Goal: Task Accomplishment & Management: Manage account settings

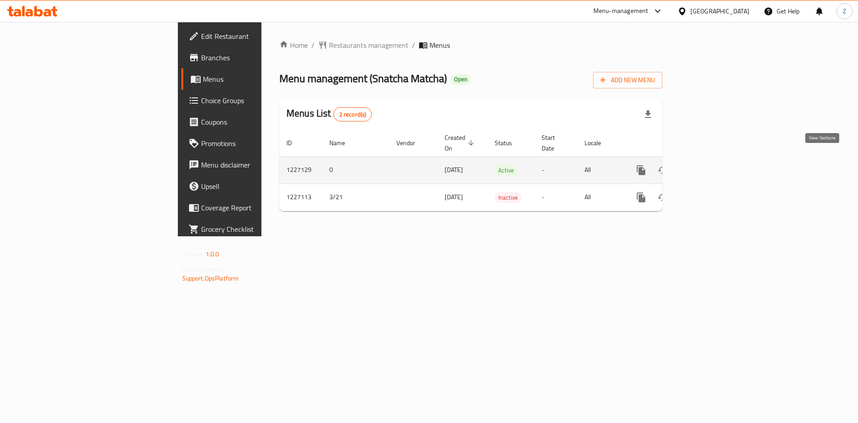
click at [711, 165] on icon "enhanced table" at bounding box center [705, 170] width 11 height 11
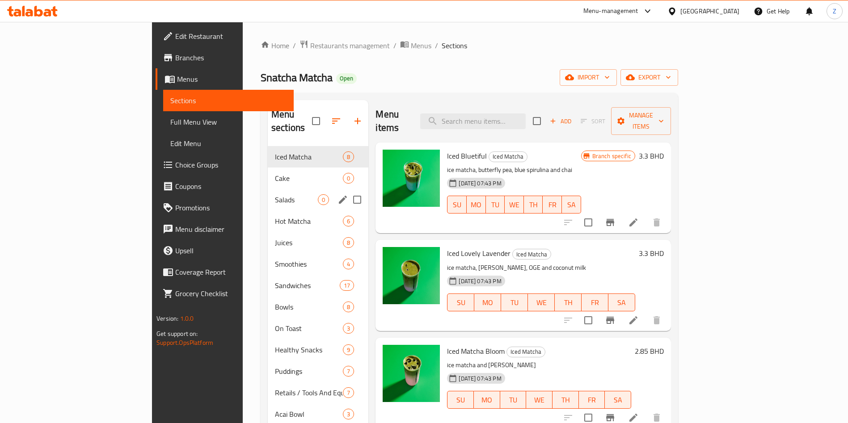
click at [268, 192] on div "Salads 0" at bounding box center [318, 199] width 101 height 21
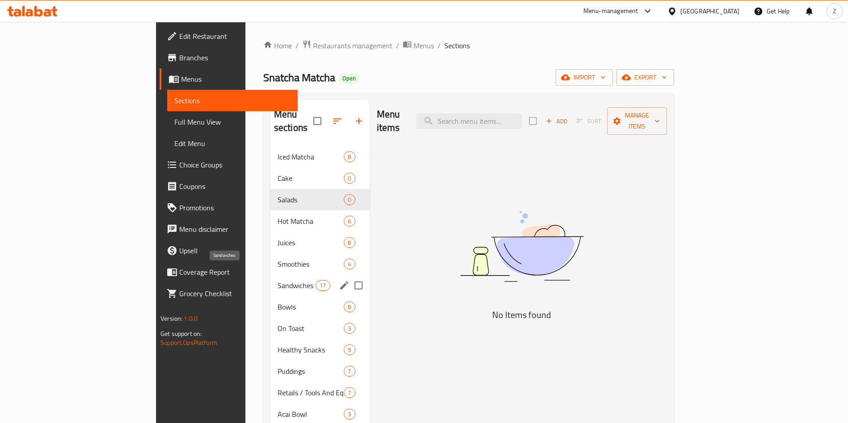
click at [278, 280] on span "Sandwiches" at bounding box center [297, 285] width 38 height 11
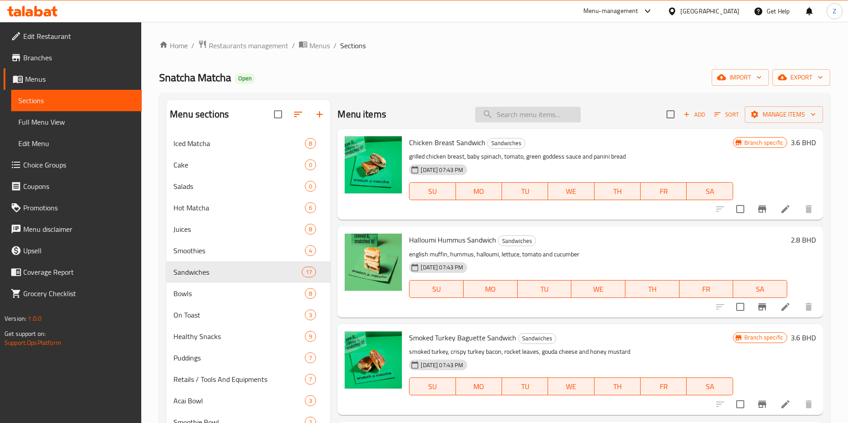
click at [497, 113] on input "search" at bounding box center [527, 115] width 105 height 16
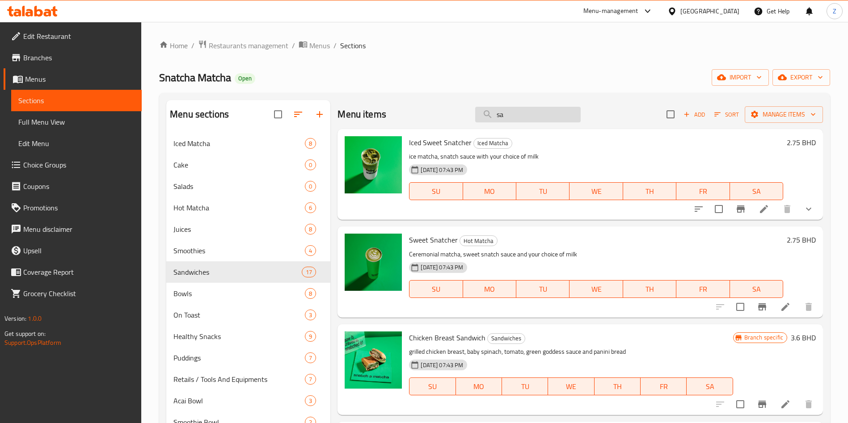
type input "s"
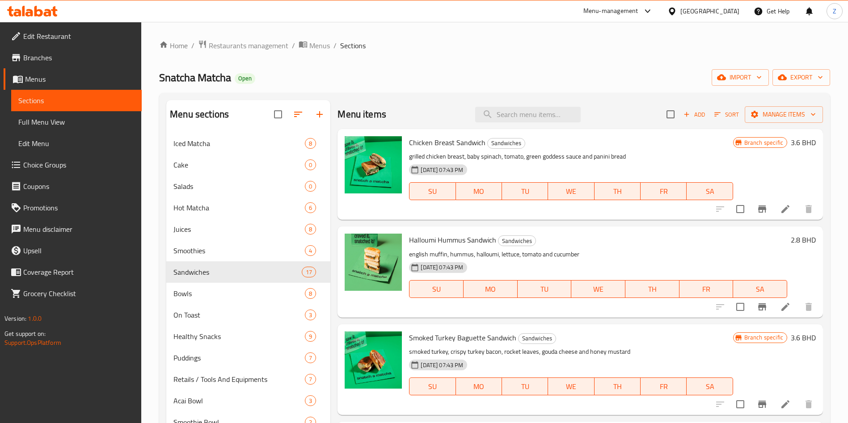
click at [685, 26] on div "Home / Restaurants management / Menus / Sections Snatcha Matcha Open import exp…" at bounding box center [494, 285] width 707 height 527
click at [533, 112] on input "search" at bounding box center [527, 115] width 105 height 16
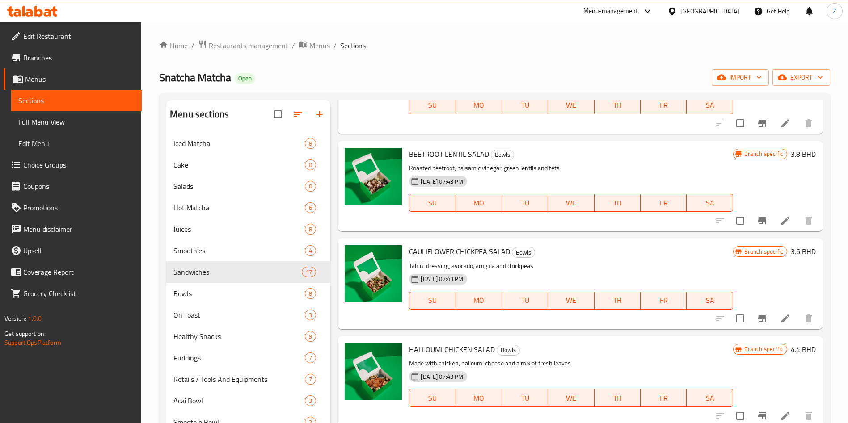
scroll to position [207, 0]
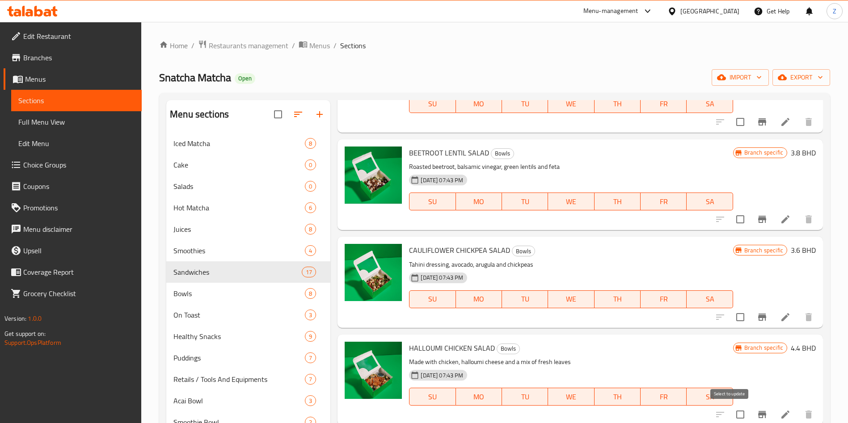
type input "salad"
click at [731, 411] on input "checkbox" at bounding box center [740, 414] width 19 height 19
checkbox input "true"
click at [731, 314] on input "checkbox" at bounding box center [740, 317] width 19 height 19
checkbox input "true"
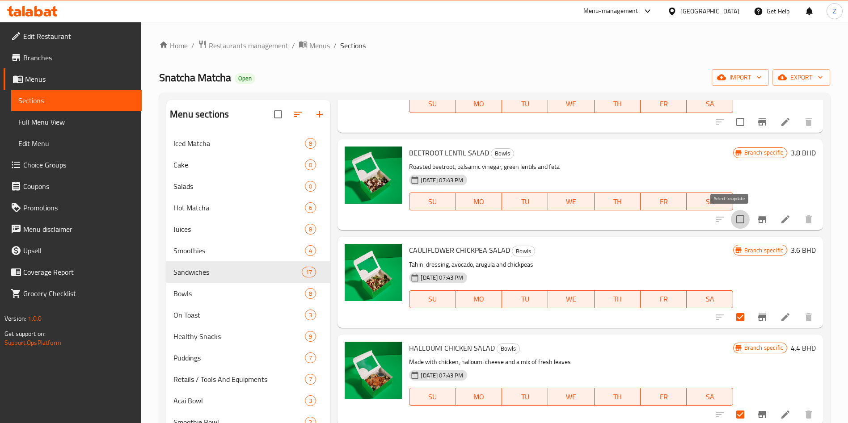
click at [731, 219] on input "checkbox" at bounding box center [740, 219] width 19 height 19
checkbox input "true"
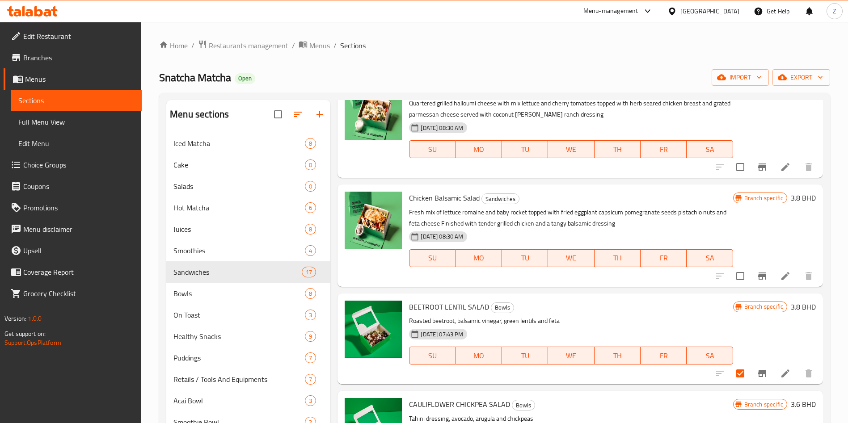
scroll to position [51, 0]
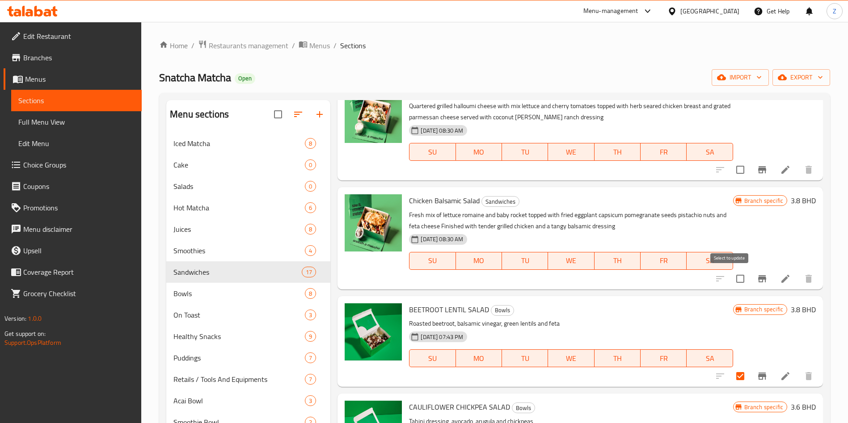
click at [731, 280] on input "checkbox" at bounding box center [740, 279] width 19 height 19
checkbox input "true"
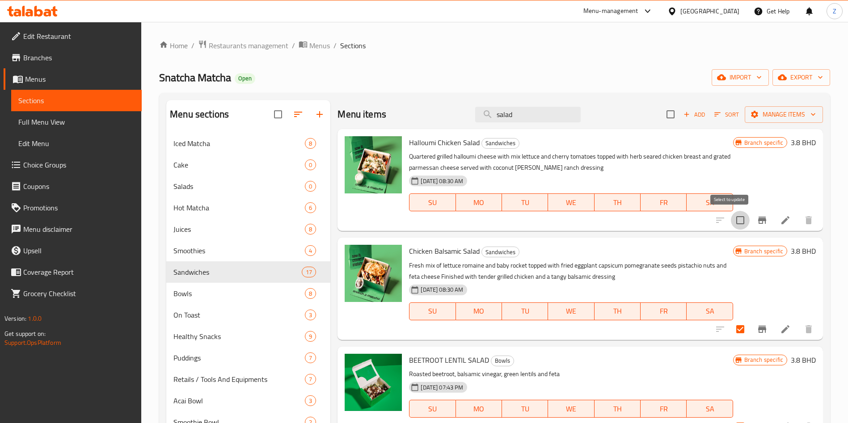
click at [731, 219] on input "checkbox" at bounding box center [740, 220] width 19 height 19
click at [778, 119] on span "Manage items" at bounding box center [784, 114] width 64 height 11
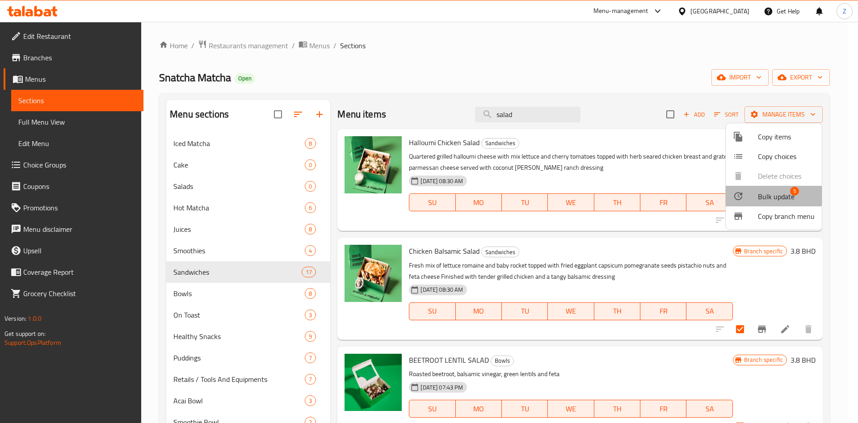
click at [763, 194] on span "Bulk update" at bounding box center [776, 196] width 37 height 11
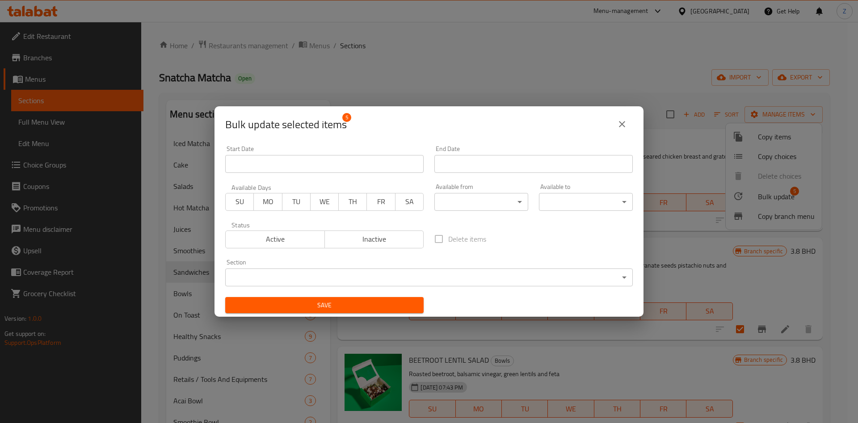
click at [295, 275] on body "​ Menu-management [GEOGRAPHIC_DATA] Get Help Z Edit Restaurant Branches Menus S…" at bounding box center [429, 222] width 858 height 401
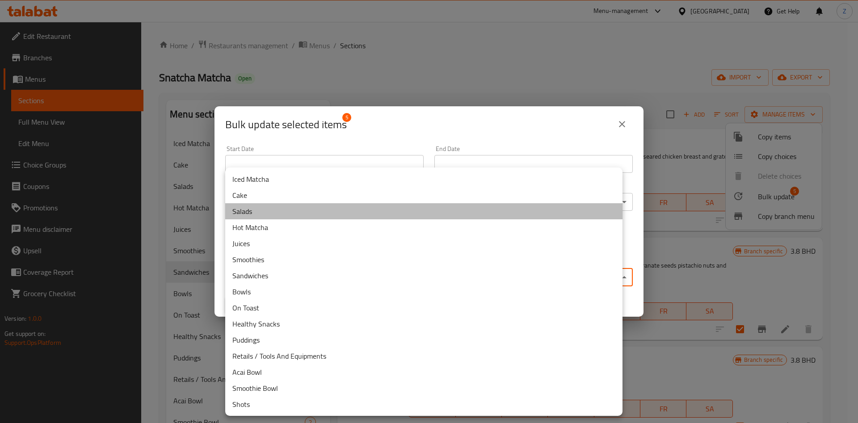
click at [271, 211] on li "Salads" at bounding box center [423, 211] width 397 height 16
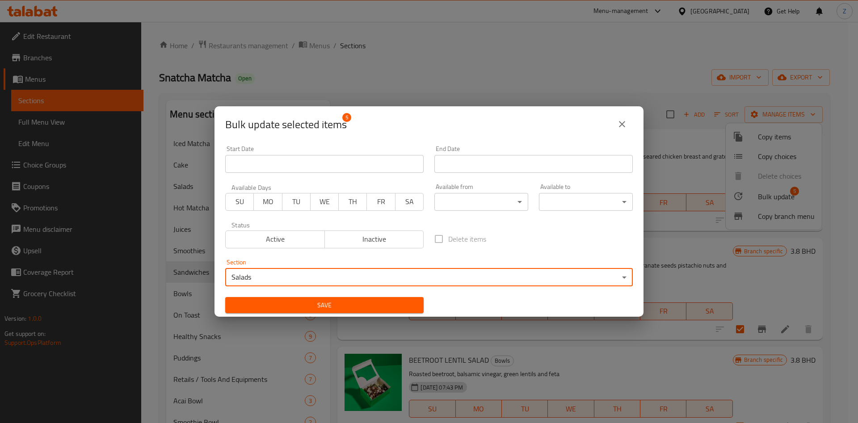
click at [345, 302] on span "Save" at bounding box center [324, 305] width 184 height 11
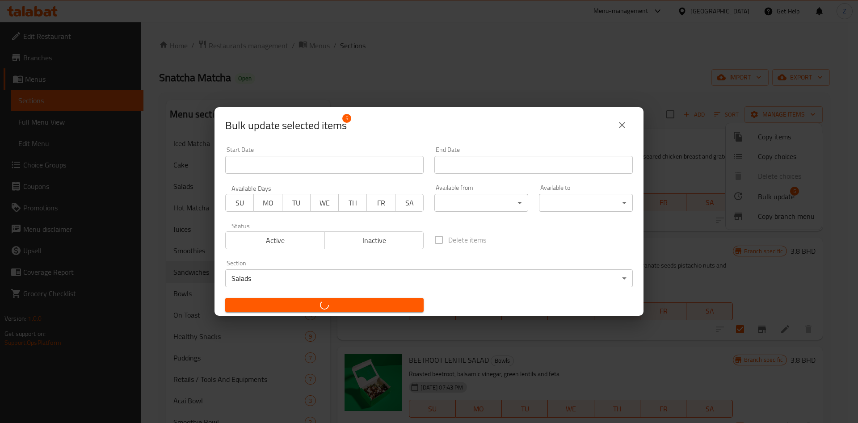
checkbox input "false"
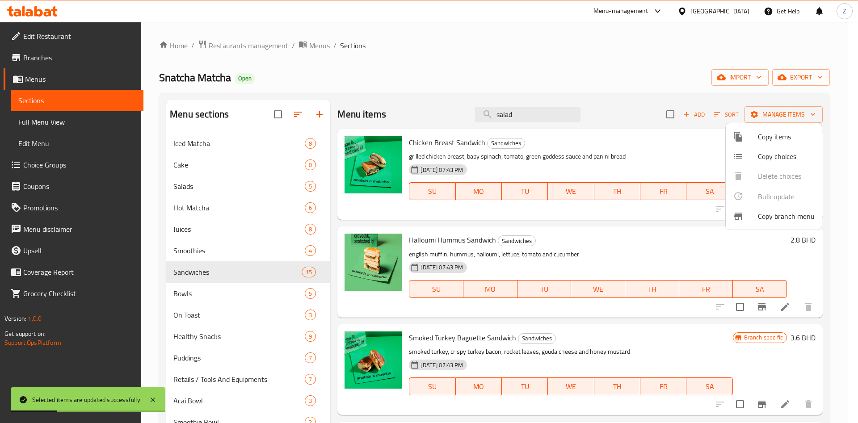
click at [203, 182] on div at bounding box center [429, 211] width 858 height 423
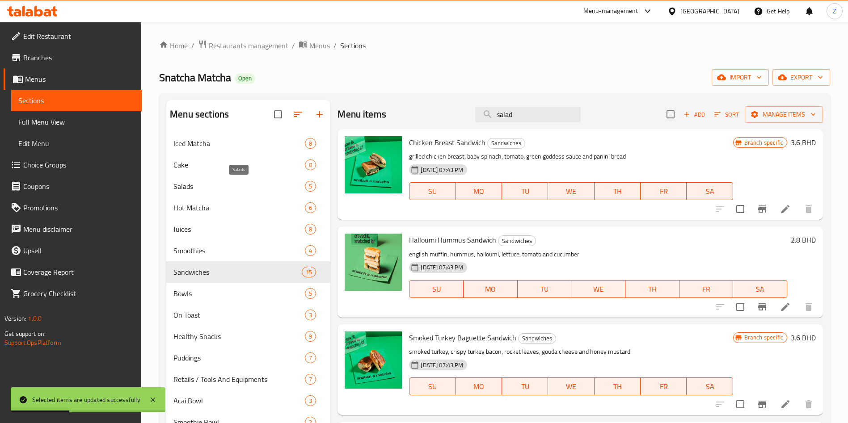
click at [210, 188] on span "Salads" at bounding box center [238, 186] width 131 height 11
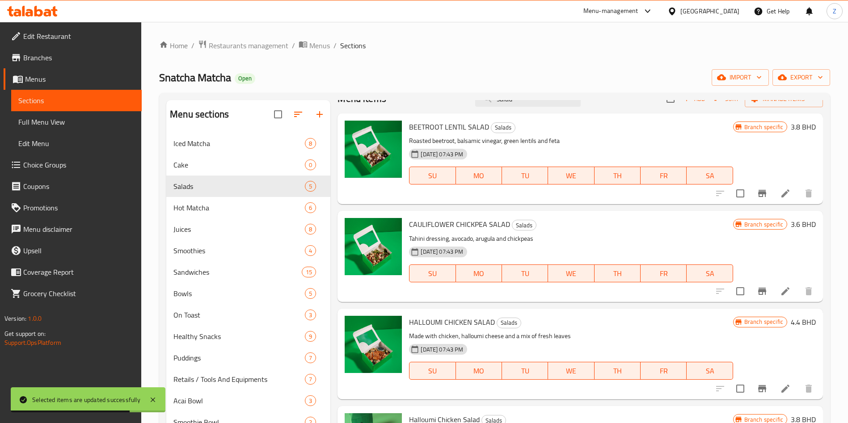
scroll to position [110, 0]
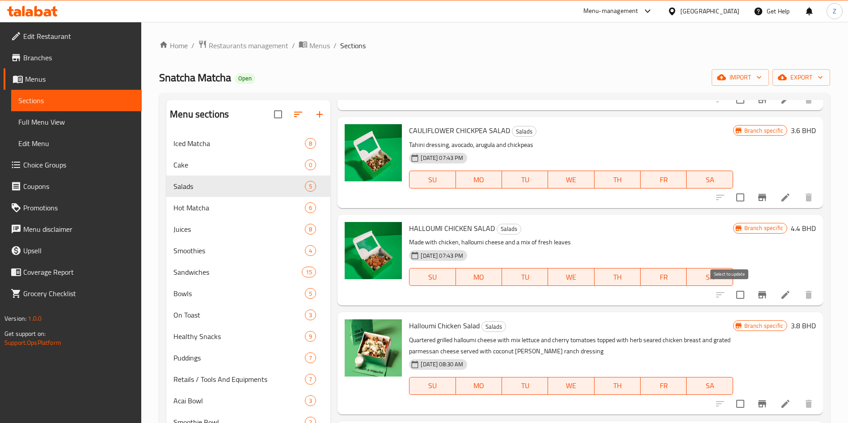
click at [734, 293] on input "checkbox" at bounding box center [740, 295] width 19 height 19
checkbox input "true"
click at [780, 293] on icon at bounding box center [785, 295] width 11 height 11
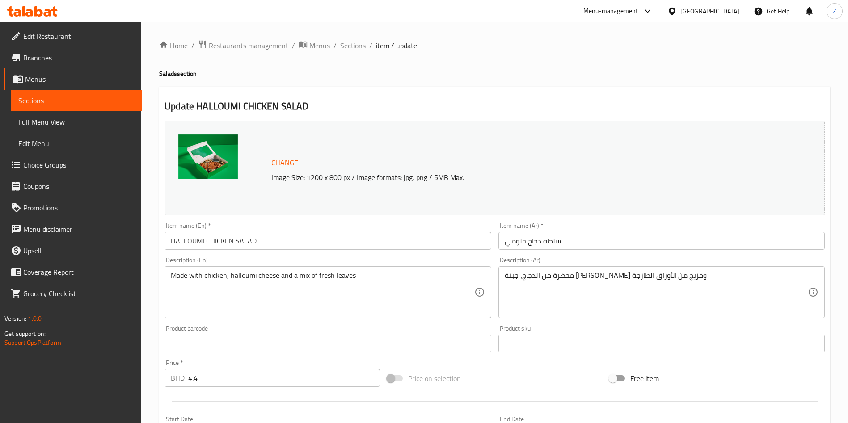
scroll to position [221, 0]
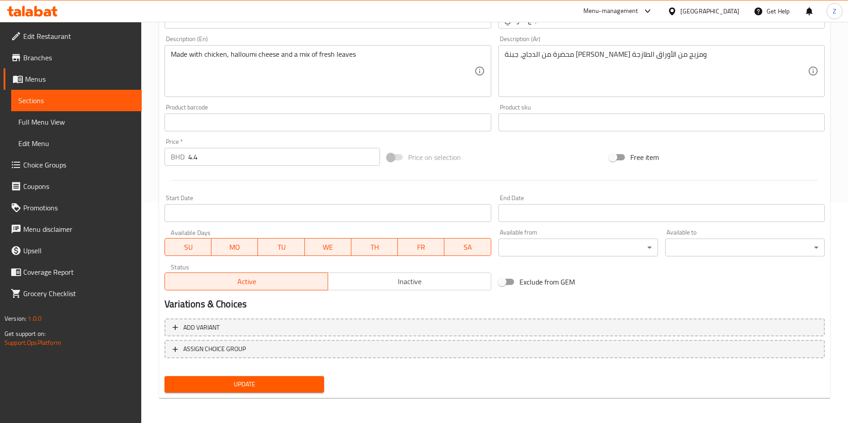
click at [392, 286] on span "Inactive" at bounding box center [410, 281] width 156 height 13
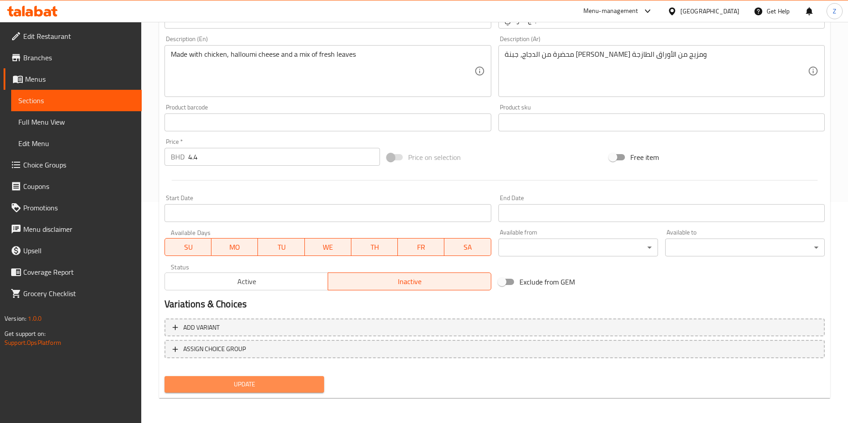
click at [241, 388] on span "Update" at bounding box center [244, 384] width 145 height 11
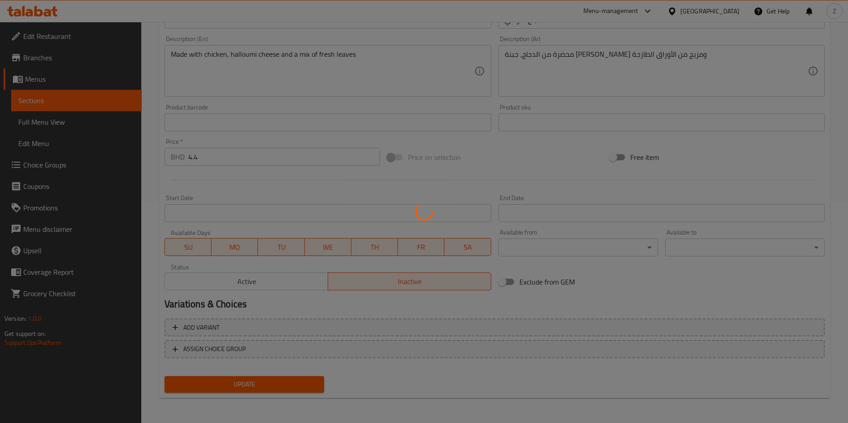
scroll to position [0, 0]
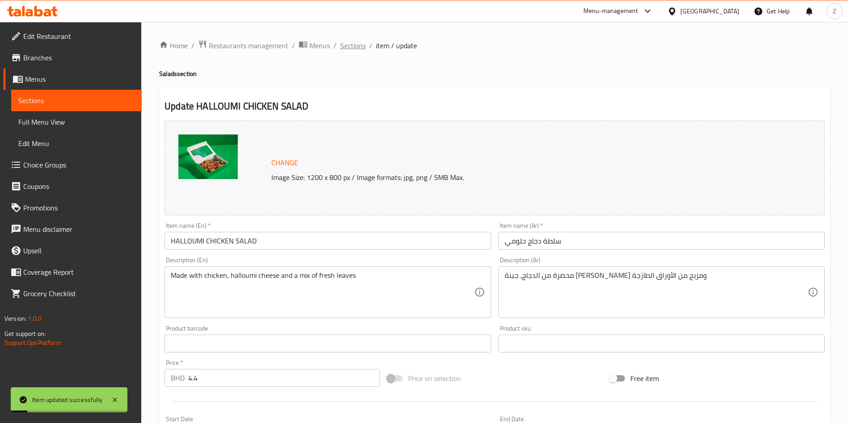
click at [361, 45] on span "Sections" at bounding box center [352, 45] width 25 height 11
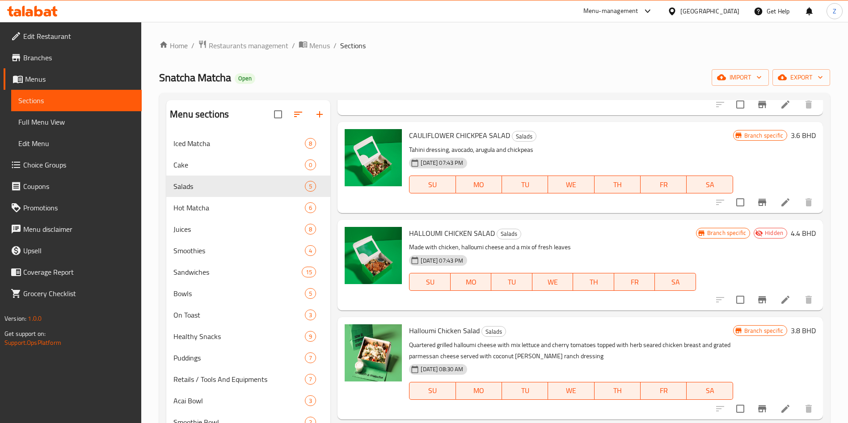
scroll to position [110, 0]
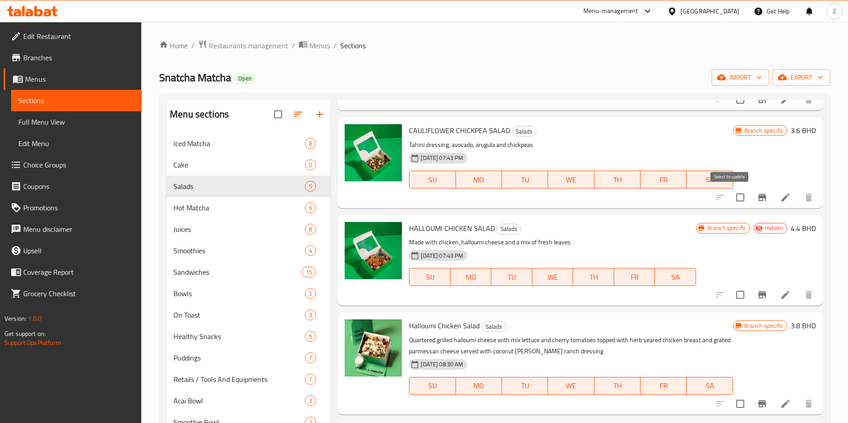
click at [732, 199] on input "checkbox" at bounding box center [740, 197] width 19 height 19
checkbox input "true"
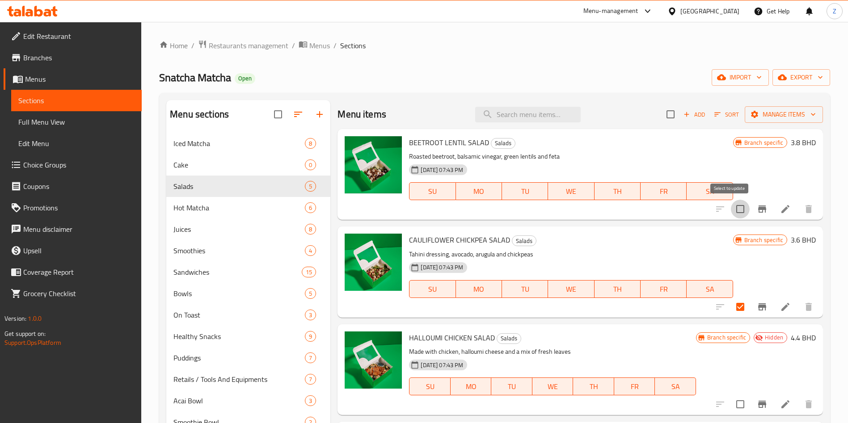
click at [731, 207] on input "checkbox" at bounding box center [740, 209] width 19 height 19
checkbox input "true"
click at [781, 209] on icon at bounding box center [785, 209] width 8 height 8
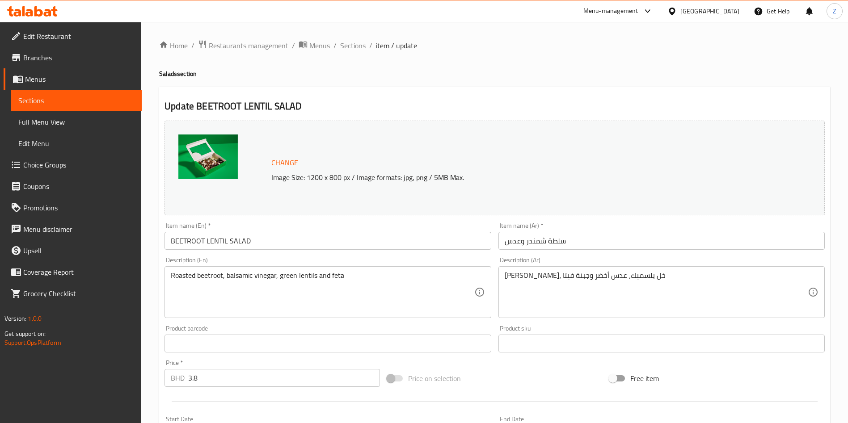
scroll to position [221, 0]
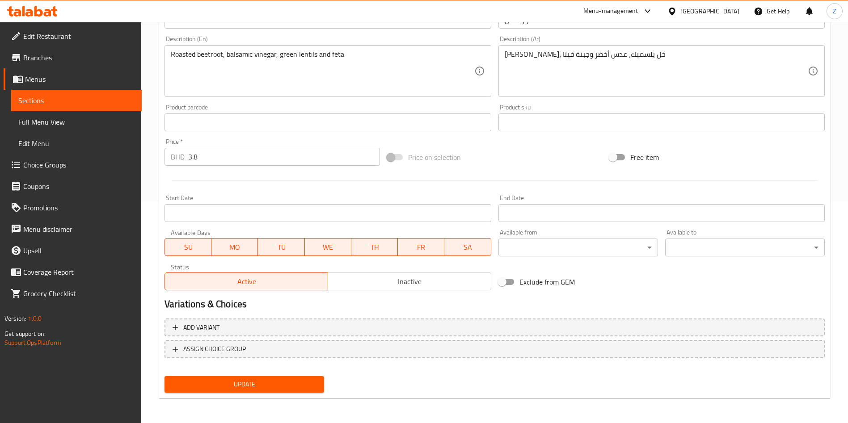
click at [411, 275] on span "Inactive" at bounding box center [410, 281] width 156 height 13
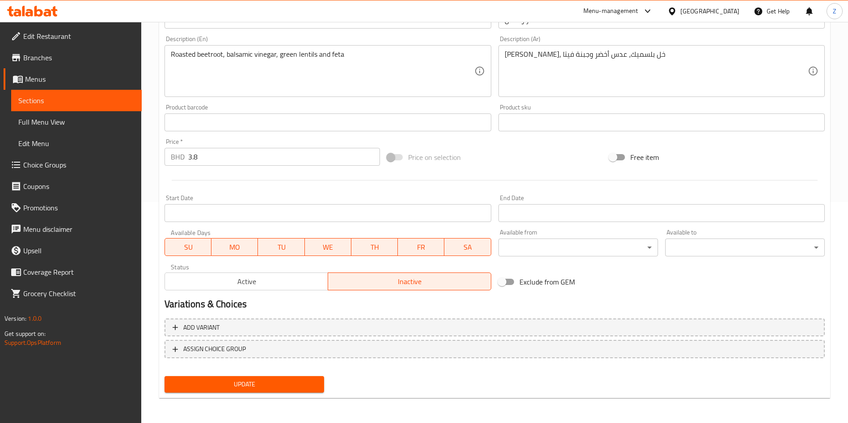
click at [232, 385] on span "Update" at bounding box center [244, 384] width 145 height 11
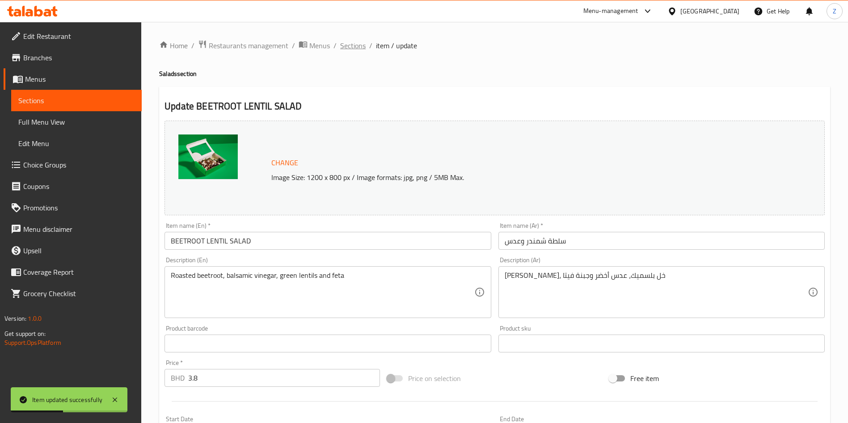
click at [353, 50] on span "Sections" at bounding box center [352, 45] width 25 height 11
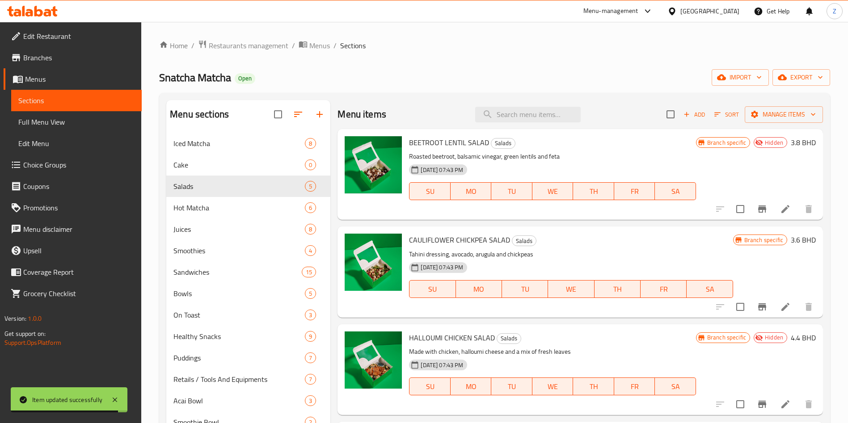
click at [779, 217] on li at bounding box center [785, 209] width 25 height 16
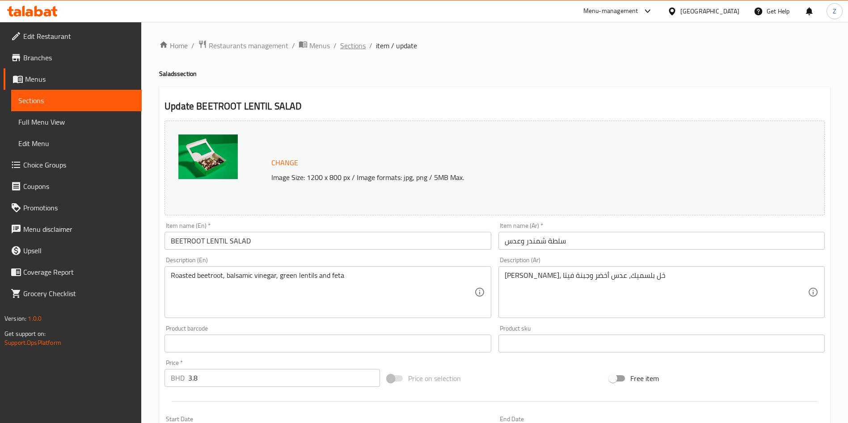
click at [352, 46] on span "Sections" at bounding box center [352, 45] width 25 height 11
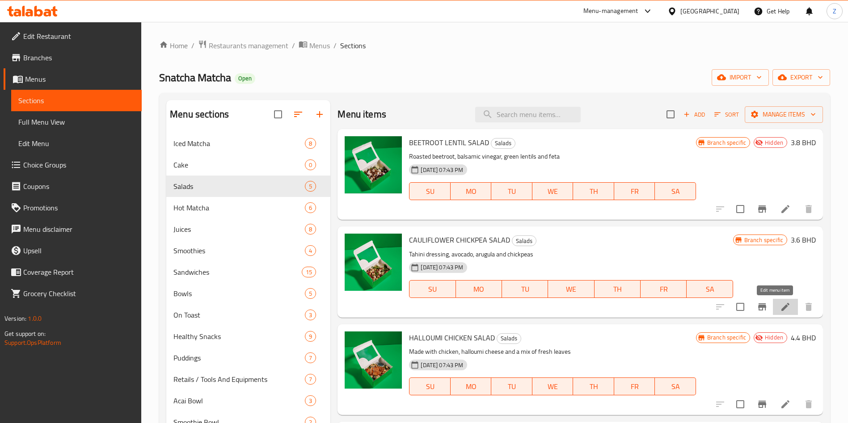
click at [781, 306] on icon at bounding box center [785, 307] width 8 height 8
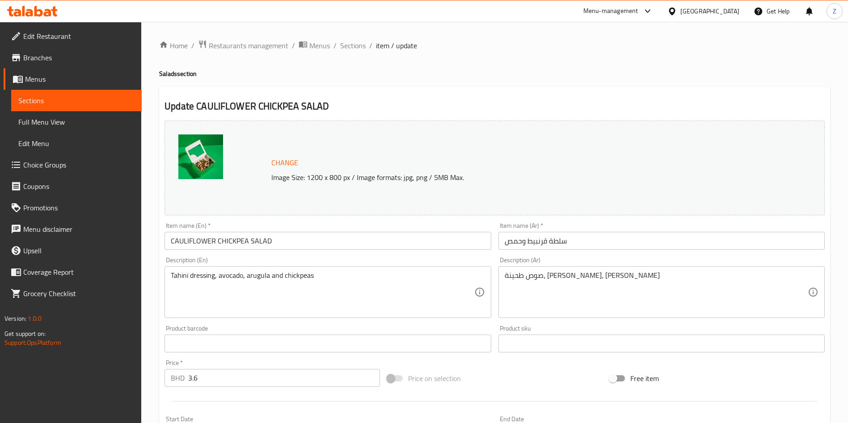
scroll to position [221, 0]
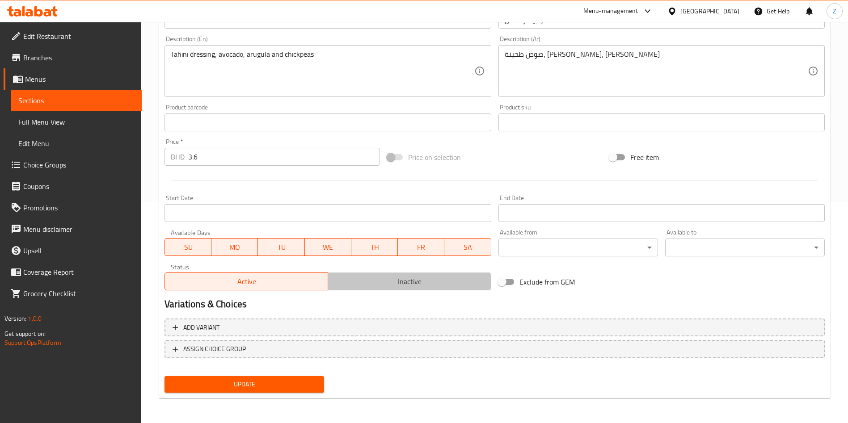
click at [377, 283] on span "Inactive" at bounding box center [410, 281] width 156 height 13
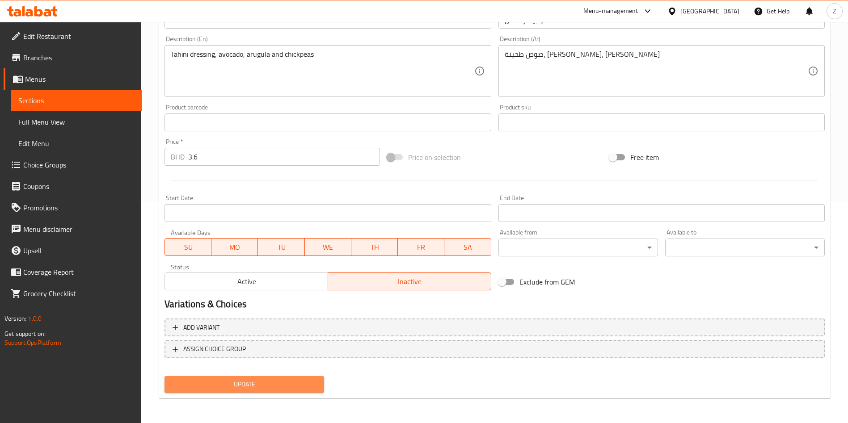
click at [277, 384] on span "Update" at bounding box center [244, 384] width 145 height 11
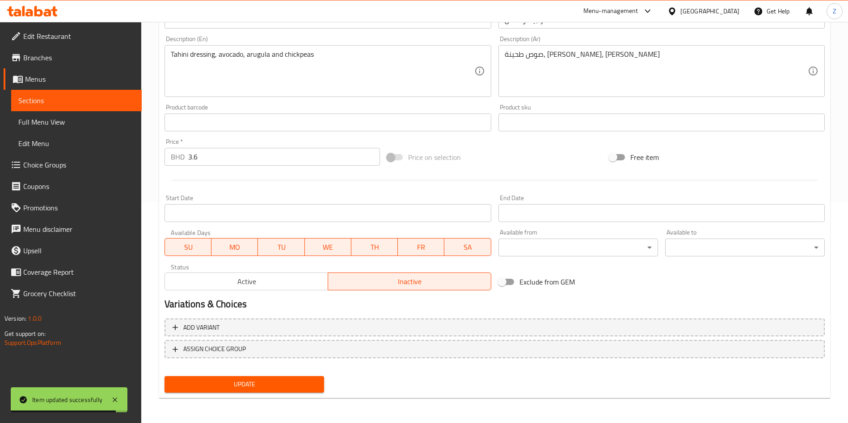
scroll to position [0, 0]
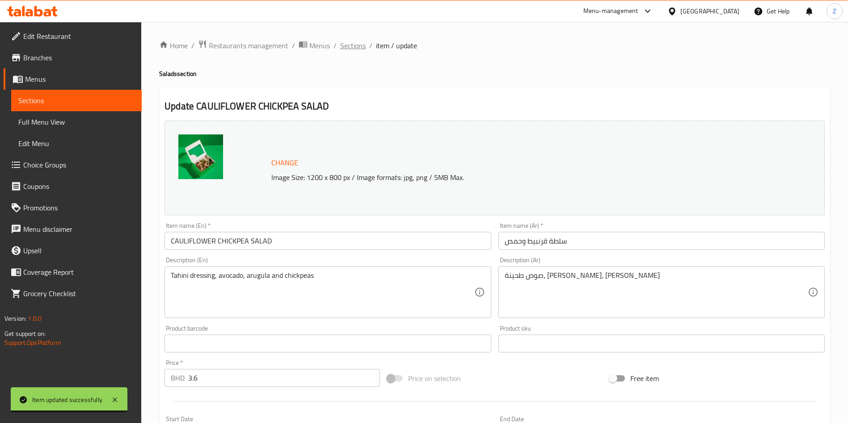
click at [350, 43] on span "Sections" at bounding box center [352, 45] width 25 height 11
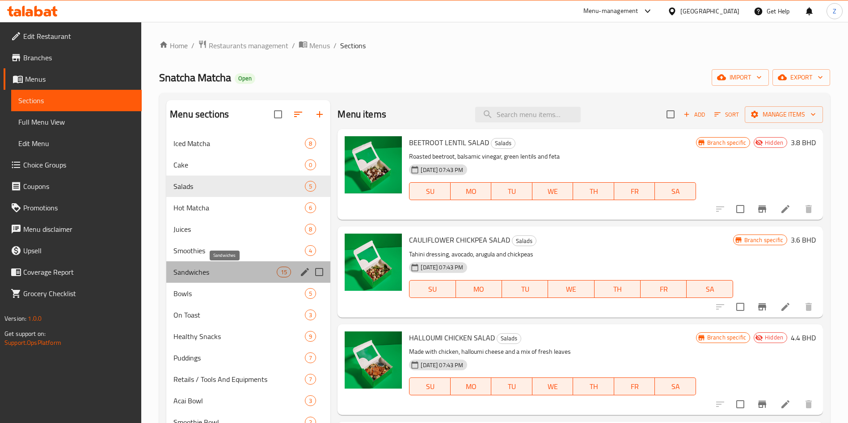
click at [229, 269] on span "Sandwiches" at bounding box center [224, 272] width 103 height 11
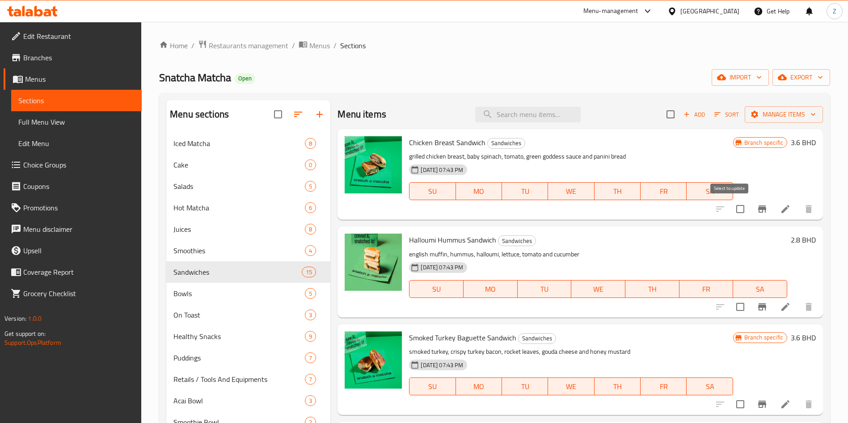
click at [731, 212] on input "checkbox" at bounding box center [740, 209] width 19 height 19
checkbox input "true"
click at [781, 208] on icon at bounding box center [785, 209] width 8 height 8
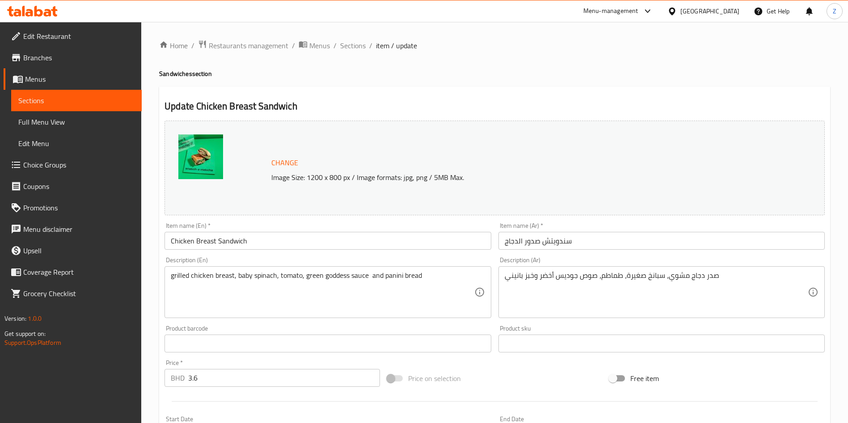
scroll to position [221, 0]
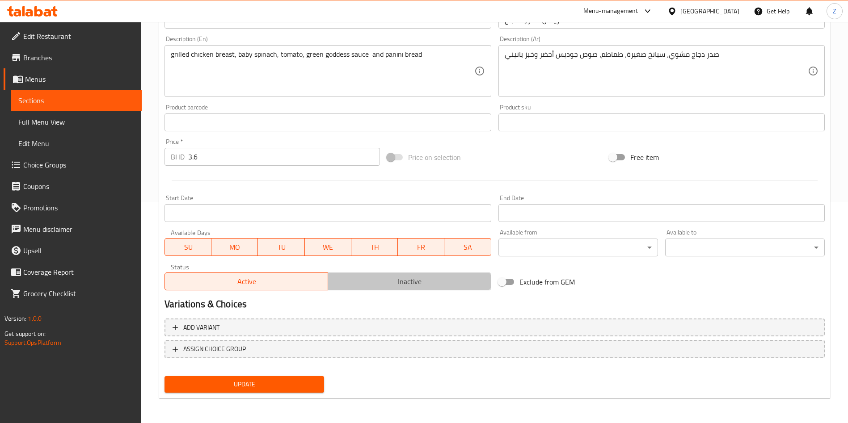
click at [415, 290] on button "Inactive" at bounding box center [410, 282] width 164 height 18
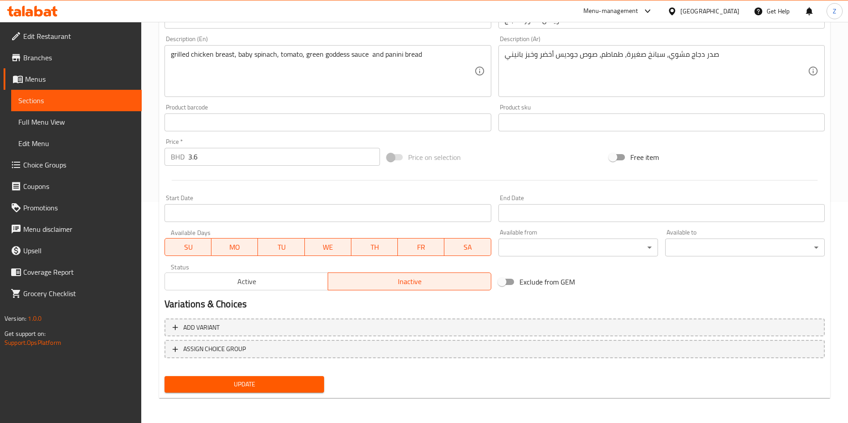
click at [266, 379] on span "Update" at bounding box center [244, 384] width 145 height 11
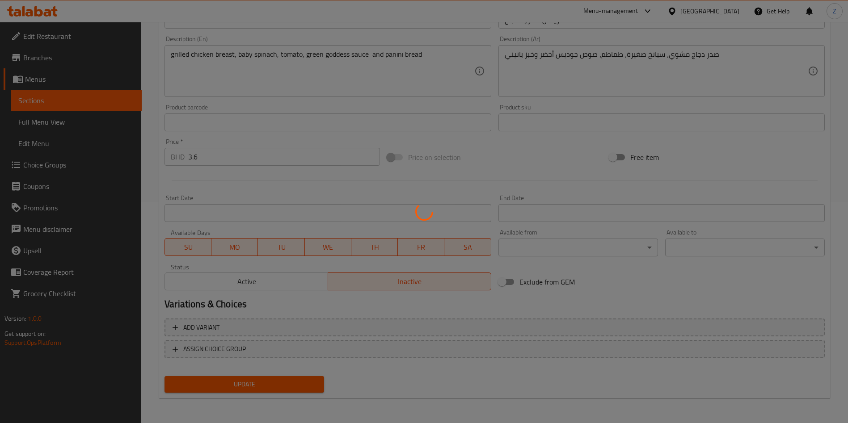
scroll to position [0, 0]
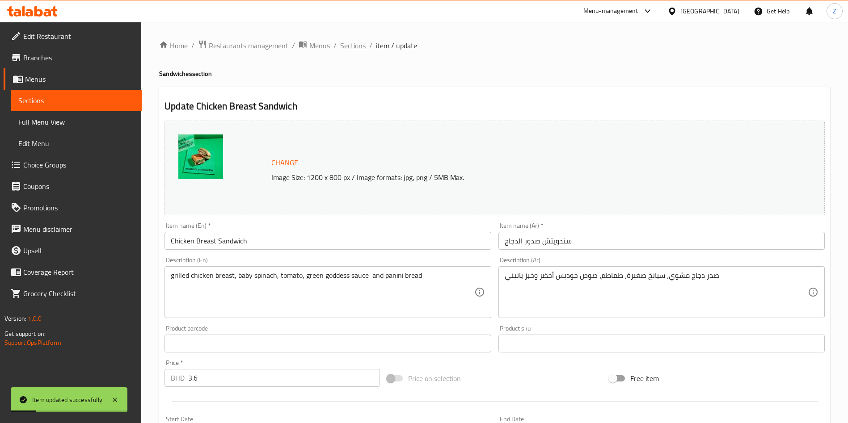
click at [348, 49] on span "Sections" at bounding box center [352, 45] width 25 height 11
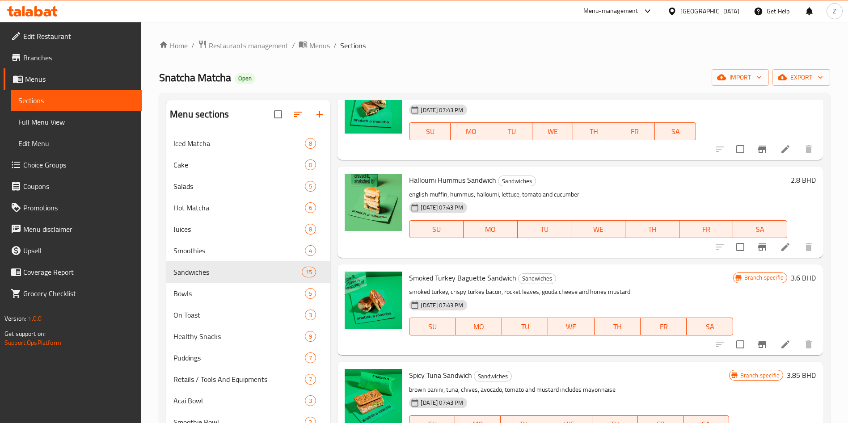
scroll to position [59, 0]
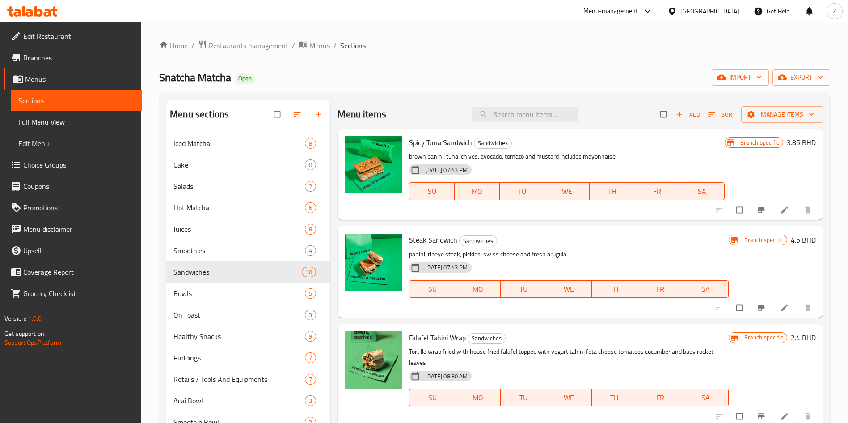
click at [527, 122] on div "Menu items Add Sort Manage items" at bounding box center [580, 114] width 485 height 29
click at [525, 114] on input "search" at bounding box center [524, 115] width 105 height 16
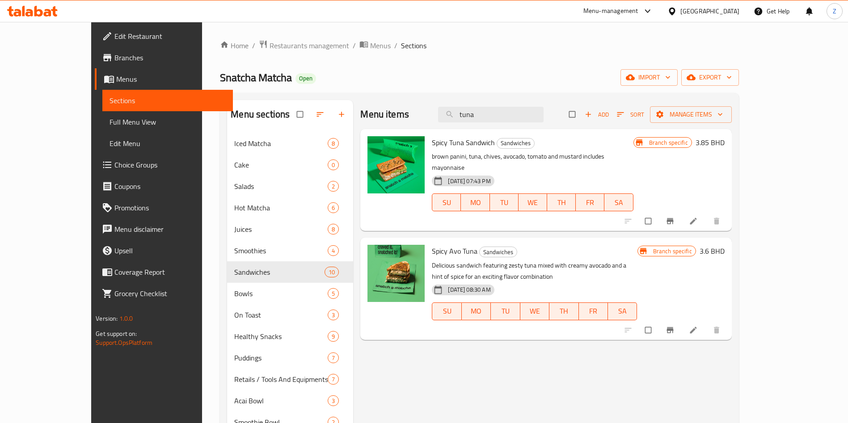
type input "tuna"
click at [270, 41] on span "Restaurants management" at bounding box center [310, 45] width 80 height 11
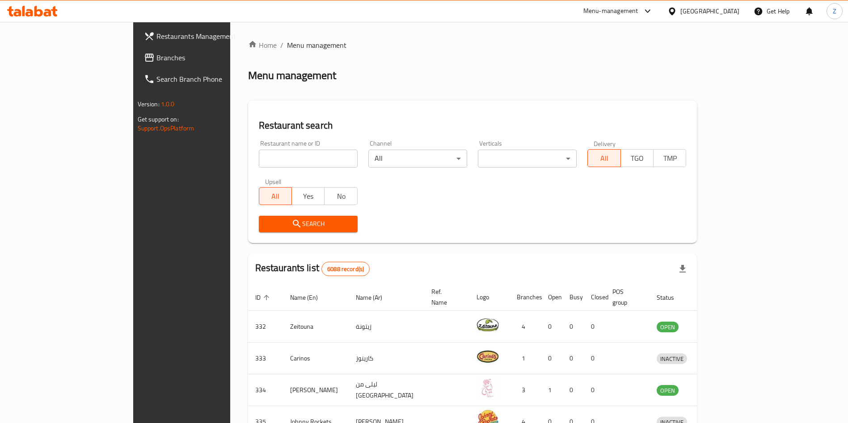
click at [259, 159] on input "search" at bounding box center [308, 159] width 99 height 18
type input "m"
type input "r"
type input "27700"
click at [273, 221] on span "Search" at bounding box center [308, 224] width 84 height 11
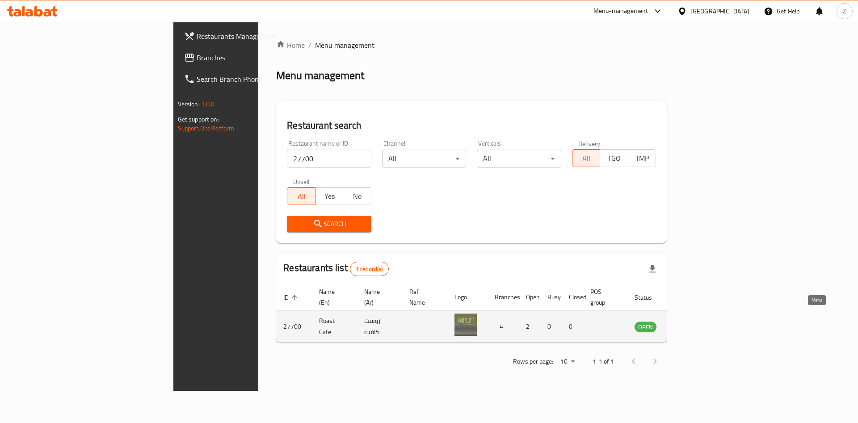
click at [692, 321] on icon "enhanced table" at bounding box center [687, 326] width 11 height 11
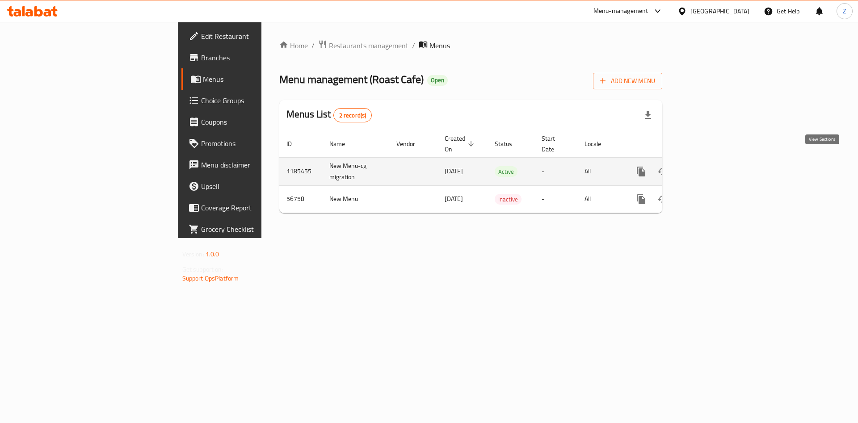
click at [711, 166] on icon "enhanced table" at bounding box center [705, 171] width 11 height 11
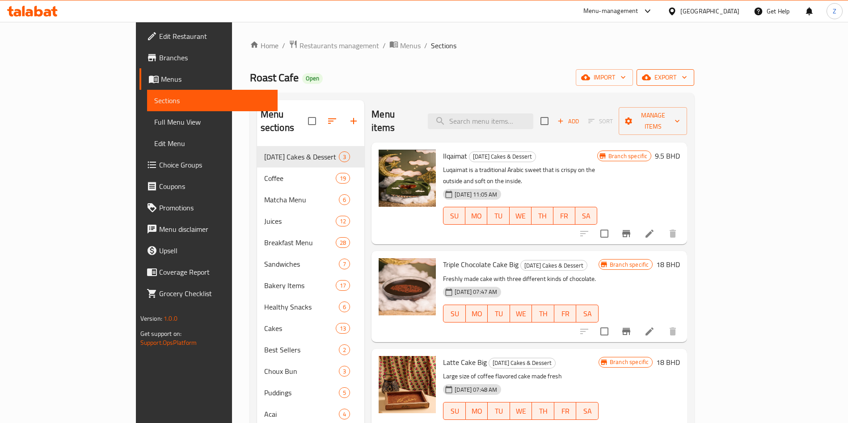
click at [687, 77] on span "export" at bounding box center [665, 77] width 43 height 11
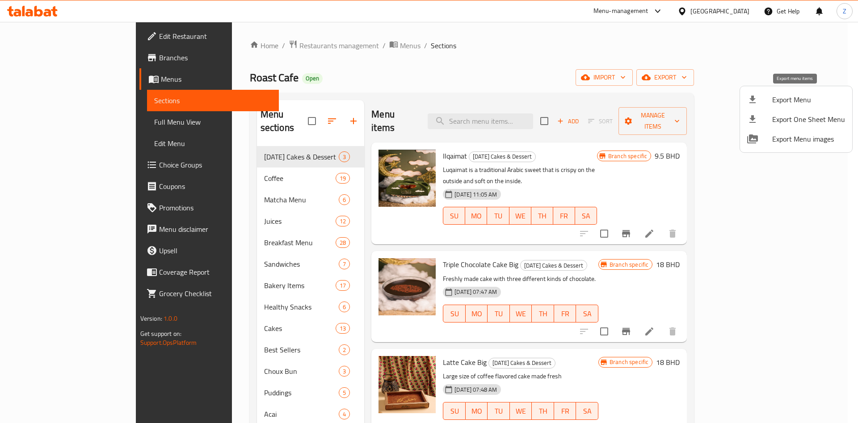
click at [799, 100] on span "Export Menu" at bounding box center [808, 99] width 73 height 11
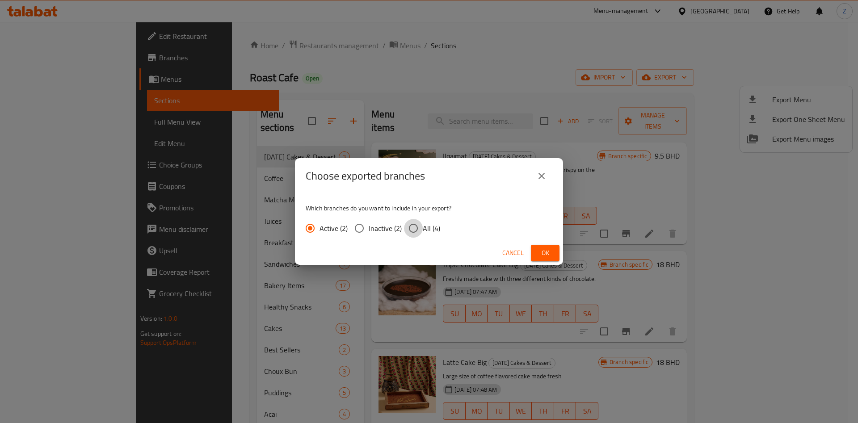
click at [413, 225] on input "All (4)" at bounding box center [413, 228] width 19 height 19
radio input "true"
click at [540, 252] on span "Ok" at bounding box center [545, 253] width 14 height 11
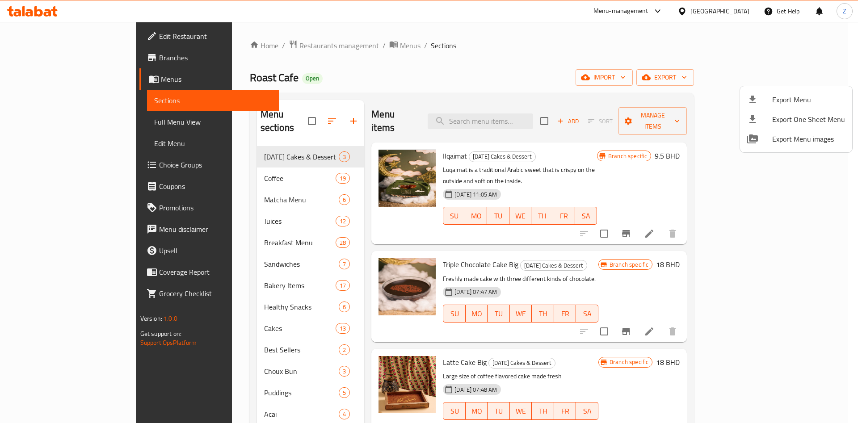
click at [249, 46] on div at bounding box center [429, 211] width 858 height 423
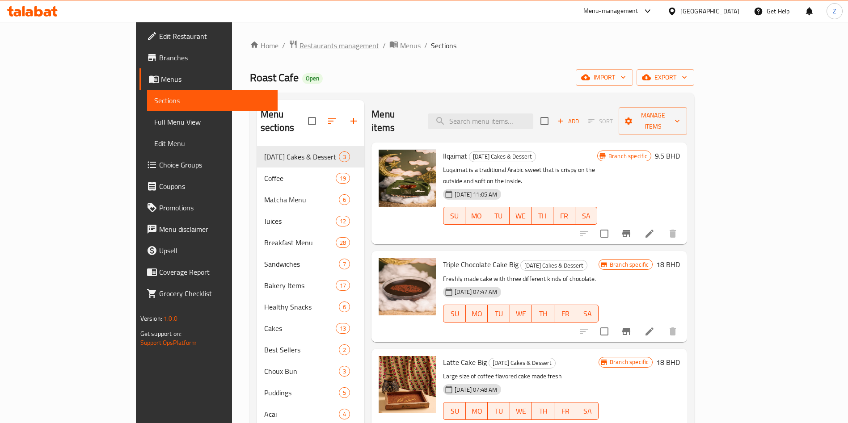
click at [300, 46] on span "Restaurants management" at bounding box center [340, 45] width 80 height 11
